Goal: Find contact information: Find contact information

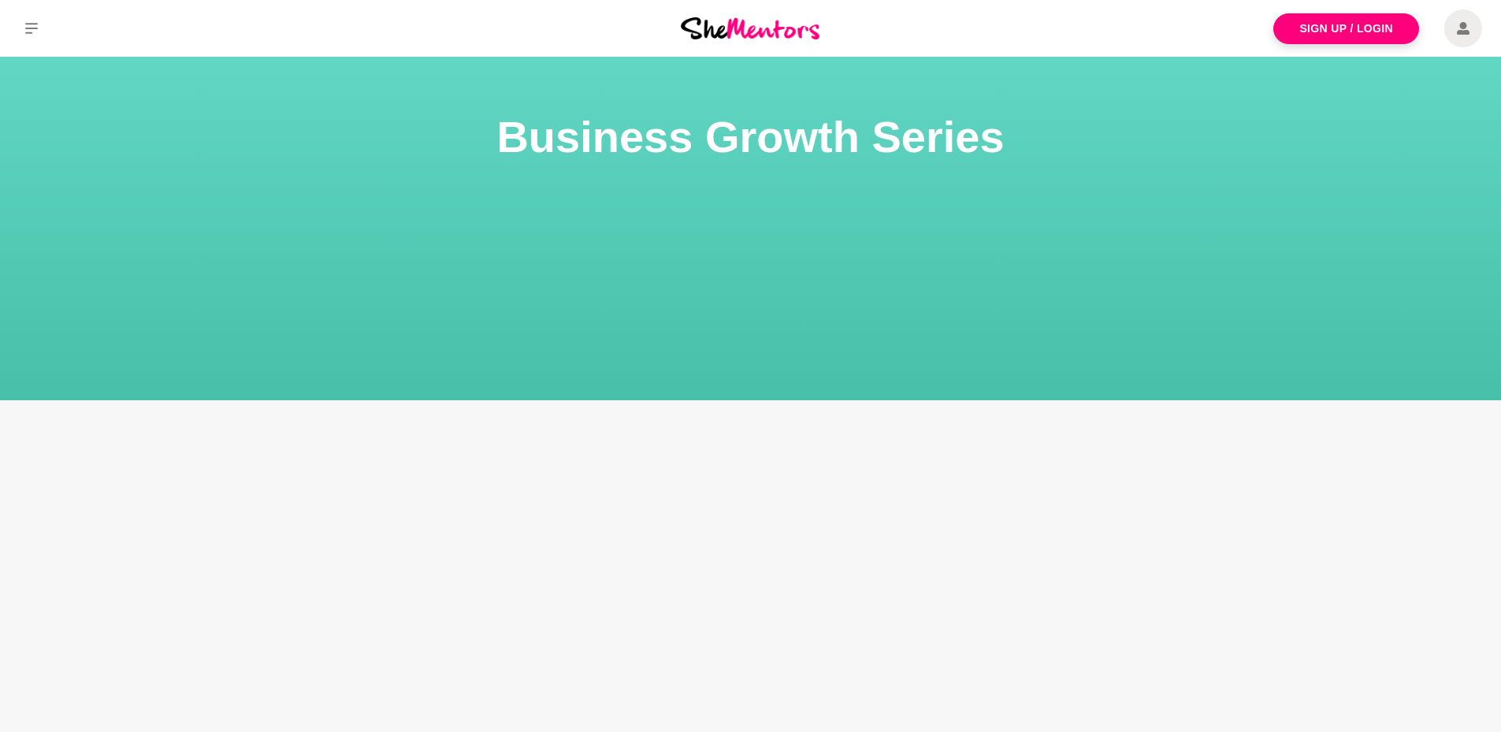
click at [1489, 720] on div at bounding box center [1489, 720] width 0 height 0
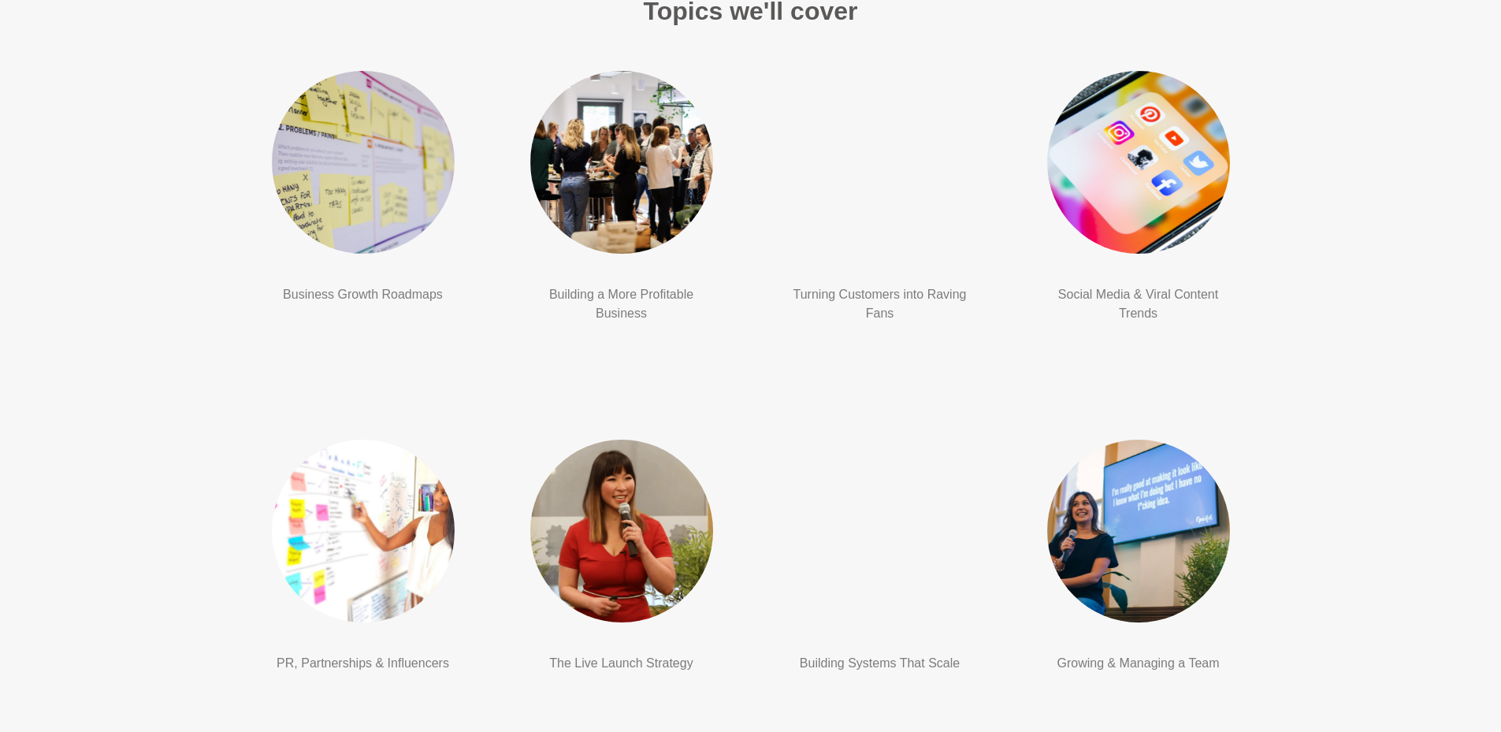
scroll to position [1721, 0]
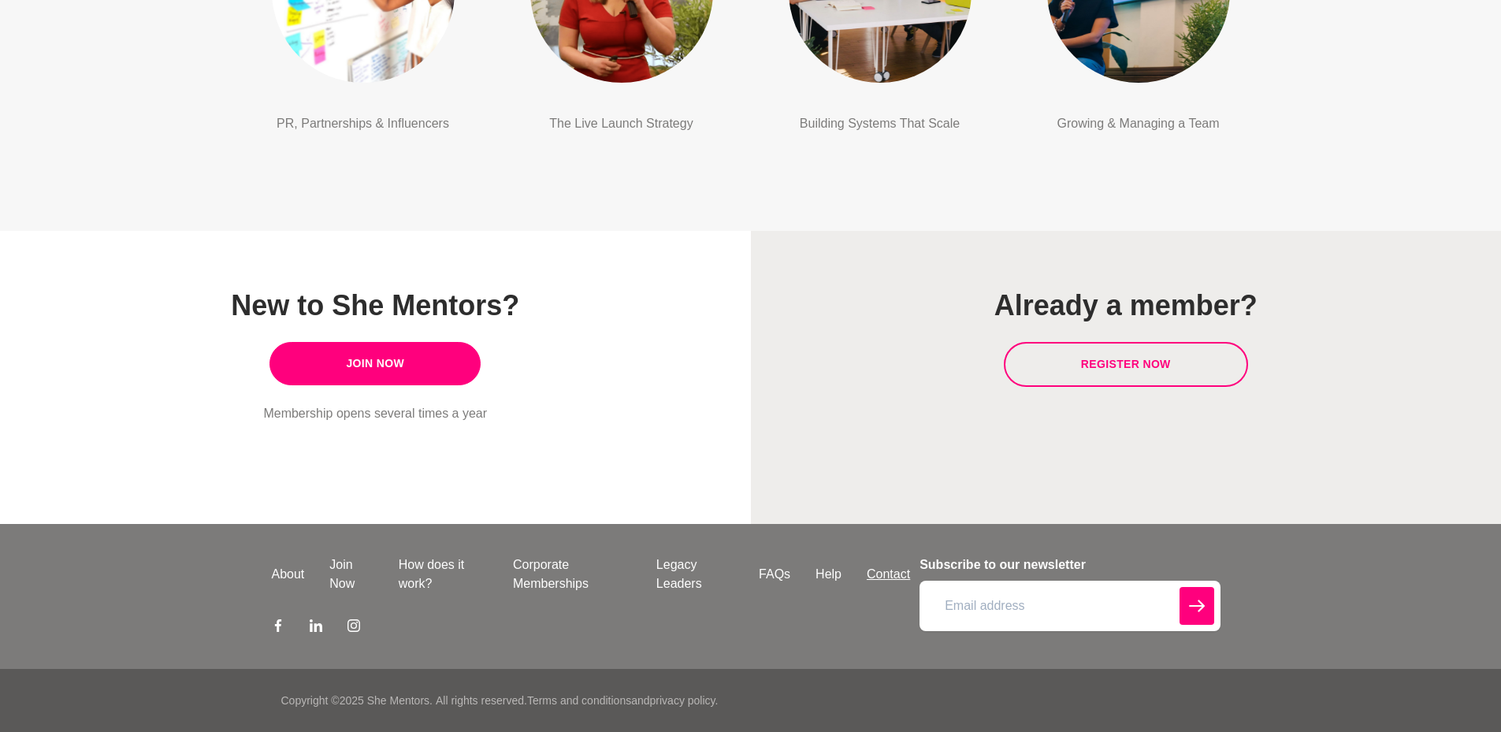
click at [889, 569] on link "Contact" at bounding box center [888, 574] width 69 height 19
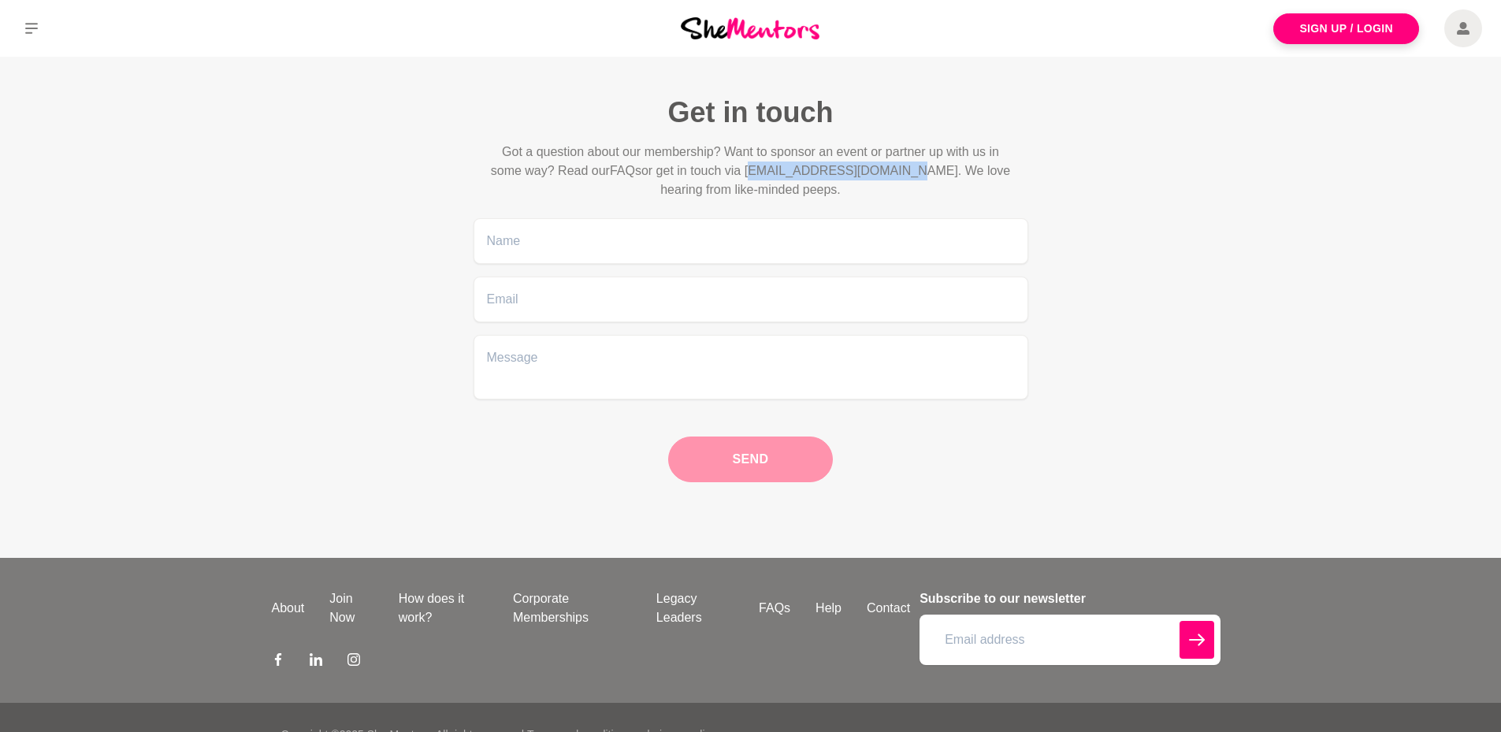
drag, startPoint x: 754, startPoint y: 167, endPoint x: 908, endPoint y: 172, distance: 154.5
click at [908, 172] on p "Got a question about our membership? Want to sponsor an event or partner up wit…" at bounding box center [750, 171] width 529 height 57
copy p "[EMAIL_ADDRESS][DOMAIN_NAME]"
click at [744, 37] on img at bounding box center [750, 27] width 139 height 21
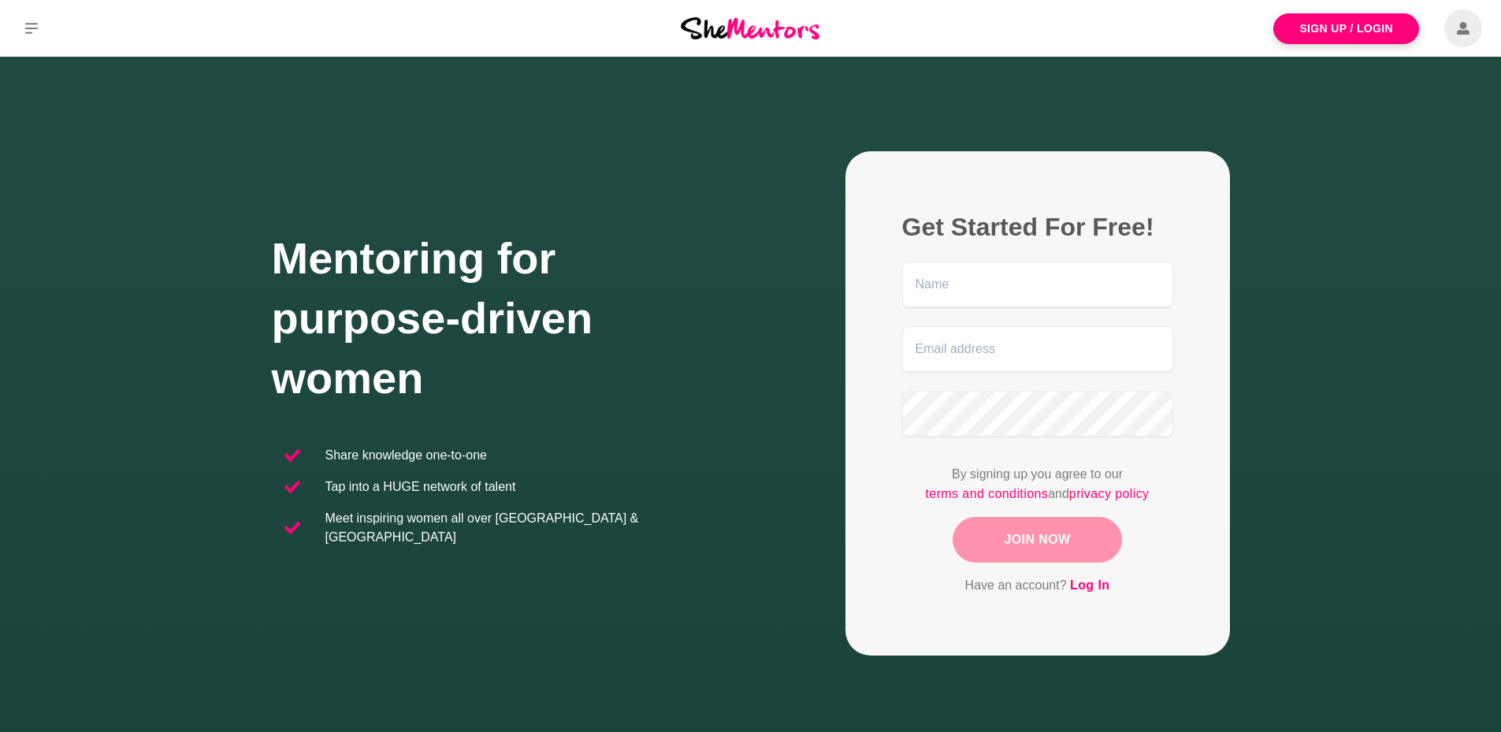
scroll to position [242, 0]
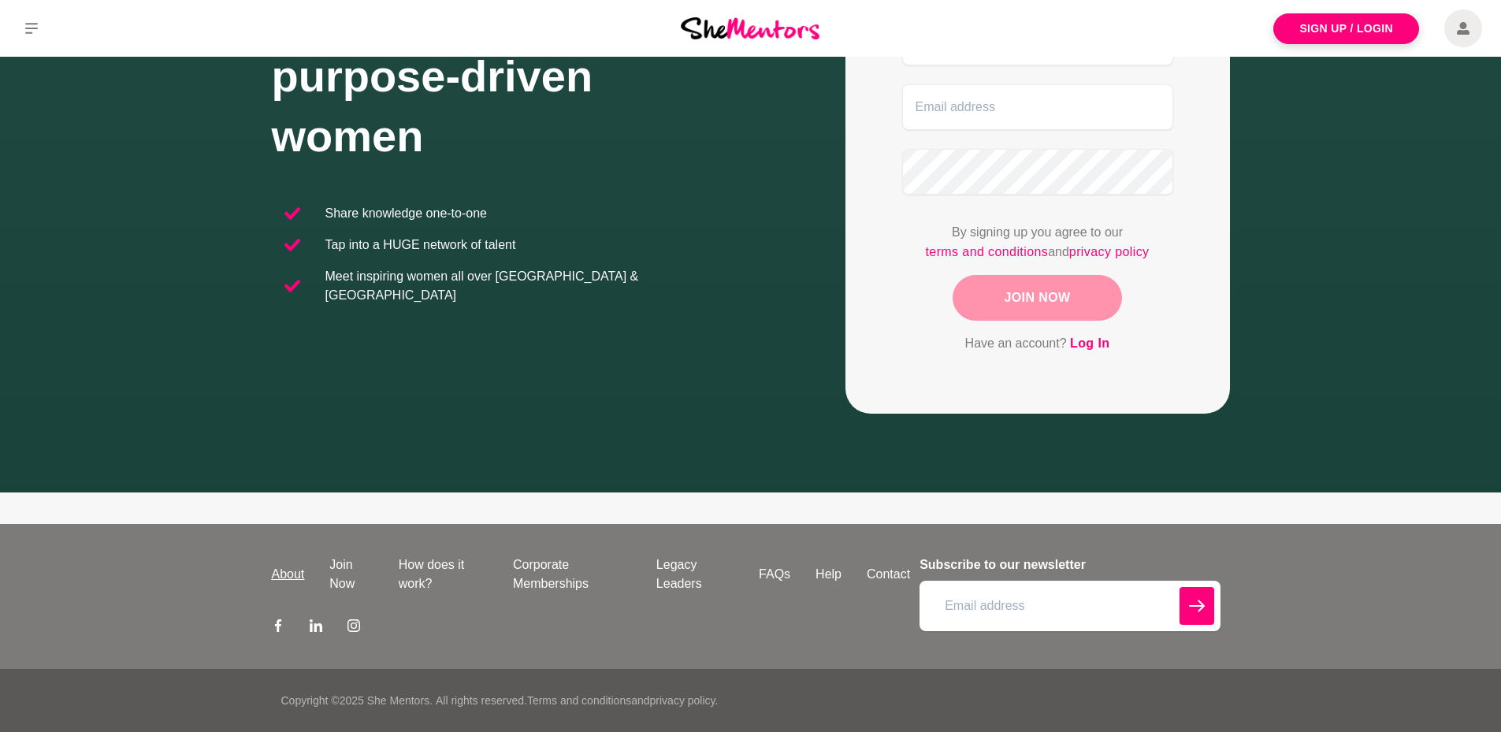
click at [290, 568] on link "About" at bounding box center [288, 574] width 58 height 19
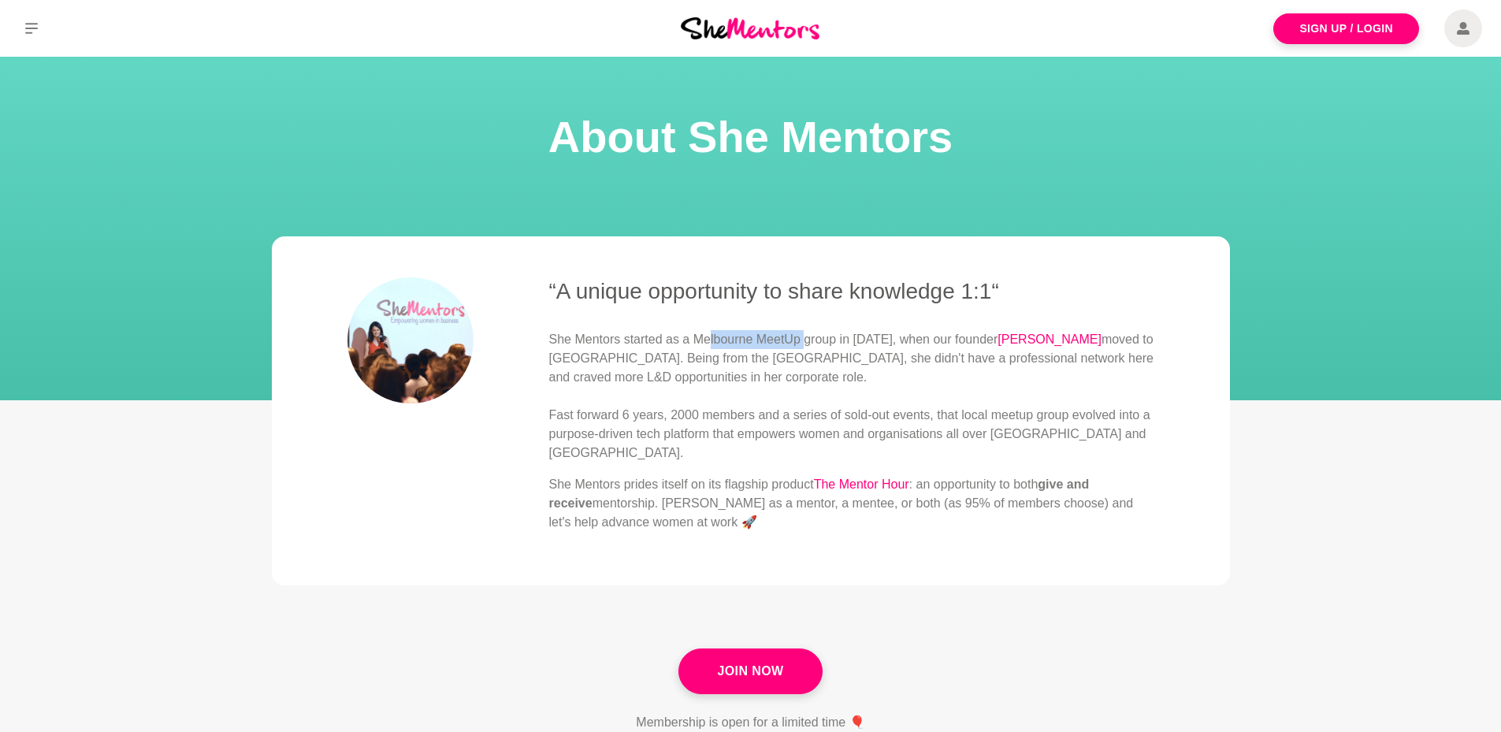
drag, startPoint x: 713, startPoint y: 341, endPoint x: 878, endPoint y: 341, distance: 165.4
click at [861, 341] on p "She Mentors started as a Melbourne MeetUp group in [DATE], when our founder [PE…" at bounding box center [851, 396] width 605 height 132
click at [919, 341] on p "She Mentors started as a Melbourne MeetUp group in [DATE], when our founder [PE…" at bounding box center [851, 396] width 605 height 132
drag, startPoint x: 904, startPoint y: 337, endPoint x: 923, endPoint y: 337, distance: 18.9
click at [923, 337] on p "She Mentors started as a Melbourne MeetUp group in [DATE], when our founder [PE…" at bounding box center [851, 396] width 605 height 132
